Goal: Navigation & Orientation: Find specific page/section

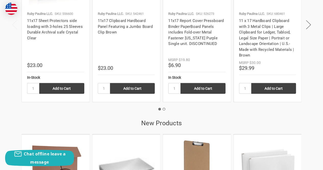
scroll to position [638, 0]
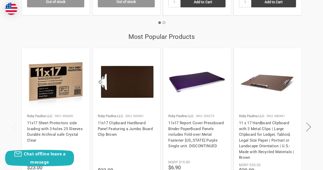
click at [51, 82] on img at bounding box center [55, 81] width 57 height 57
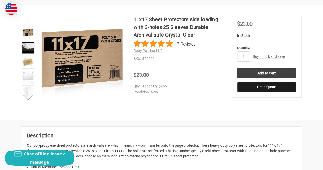
click at [31, 46] on img at bounding box center [27, 47] width 11 height 11
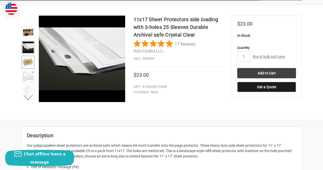
click at [31, 60] on img at bounding box center [27, 61] width 11 height 11
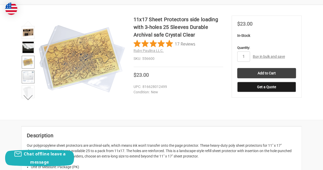
click at [29, 76] on img at bounding box center [27, 76] width 11 height 11
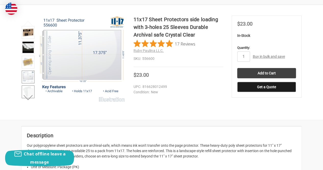
click at [28, 89] on img at bounding box center [27, 91] width 11 height 11
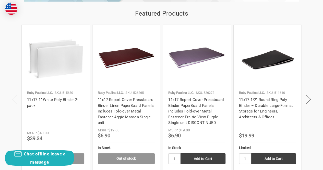
scroll to position [511, 0]
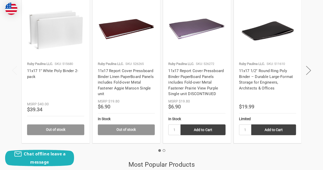
click at [59, 30] on img at bounding box center [55, 29] width 57 height 57
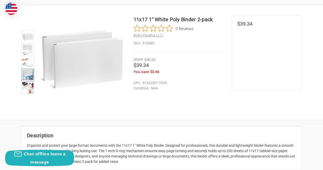
click at [30, 76] on img at bounding box center [27, 74] width 11 height 11
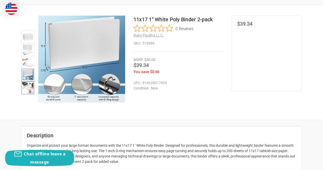
click at [30, 87] on img at bounding box center [27, 87] width 11 height 11
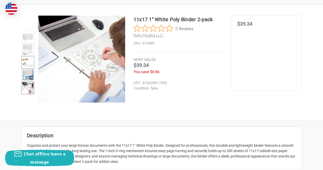
click at [29, 62] on img at bounding box center [27, 62] width 11 height 11
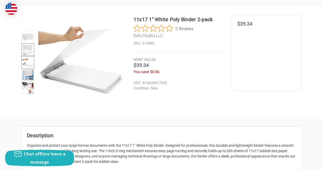
click at [27, 45] on img at bounding box center [27, 49] width 11 height 11
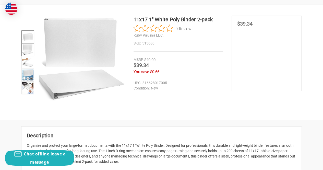
click at [27, 38] on img at bounding box center [27, 36] width 11 height 11
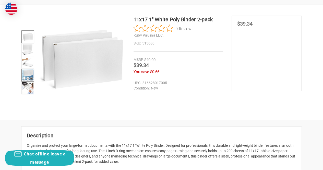
click at [29, 75] on img at bounding box center [27, 74] width 11 height 11
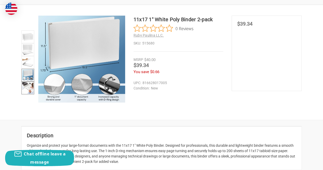
click at [29, 90] on img at bounding box center [27, 87] width 11 height 11
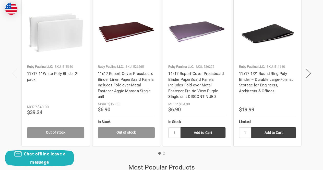
scroll to position [485, 0]
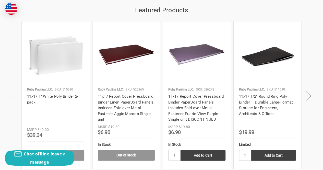
click at [118, 56] on img at bounding box center [126, 55] width 57 height 57
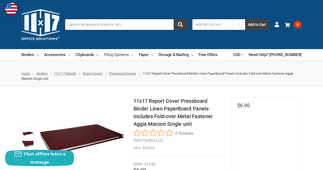
click at [121, 54] on link "Filing Systems" at bounding box center [119, 54] width 30 height 11
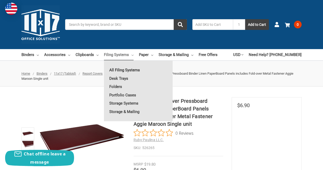
click at [119, 70] on link "All Filing Systems" at bounding box center [138, 70] width 69 height 8
